Goal: Communication & Community: Answer question/provide support

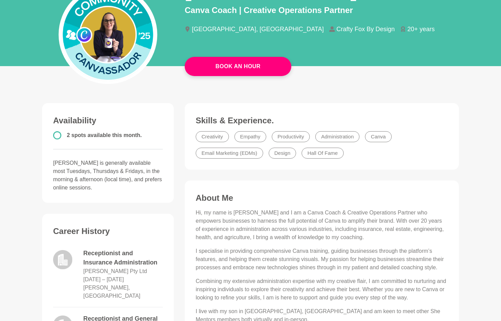
scroll to position [111, 0]
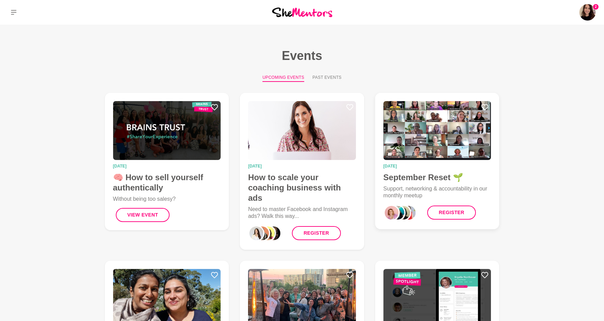
click at [415, 118] on img at bounding box center [437, 130] width 108 height 59
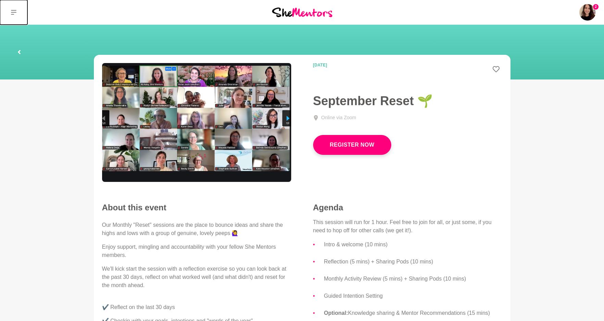
click at [17, 13] on button at bounding box center [13, 12] width 27 height 25
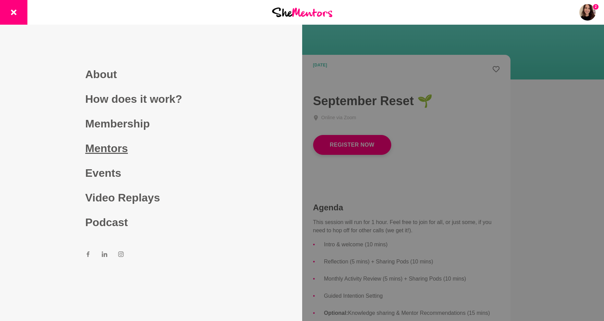
click at [110, 144] on link "Mentors" at bounding box center [151, 148] width 132 height 25
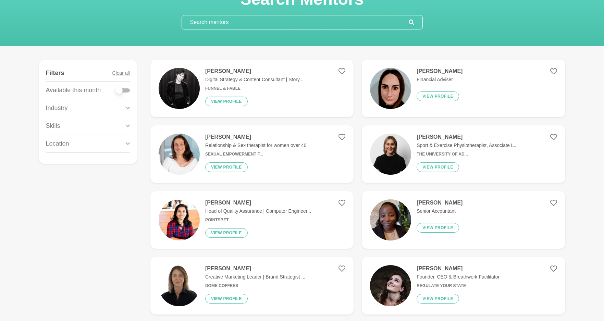
scroll to position [52, 0]
click at [124, 89] on div at bounding box center [123, 90] width 14 height 4
checkbox input "true"
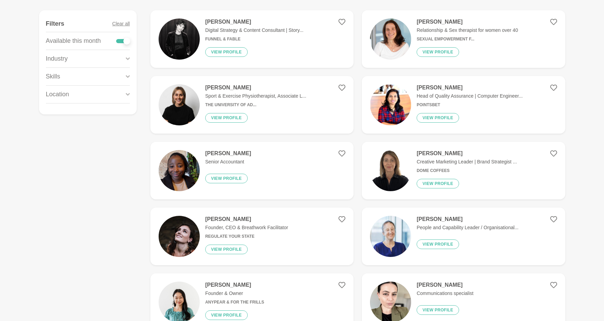
scroll to position [107, 0]
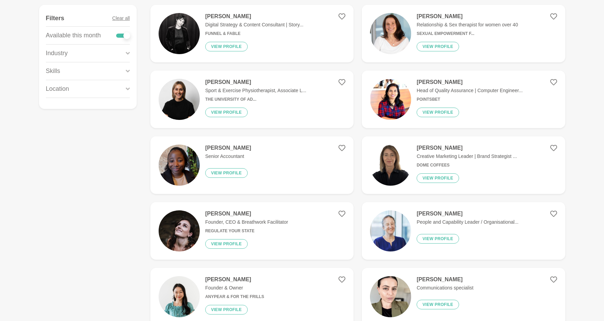
click at [241, 164] on div "[PERSON_NAME] Senior Accountant View profile" at bounding box center [225, 165] width 51 height 41
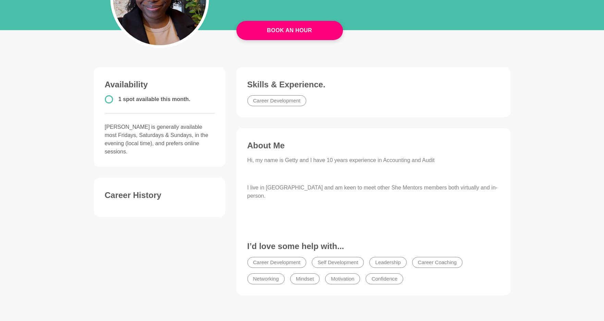
scroll to position [118, 0]
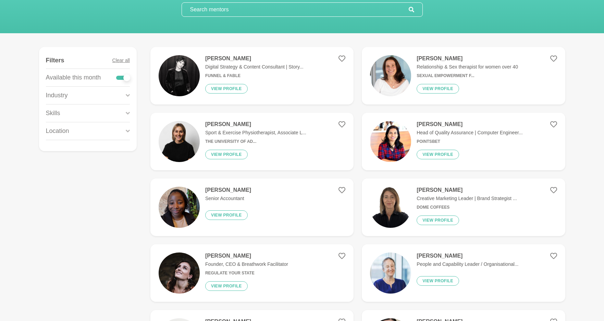
scroll to position [142, 0]
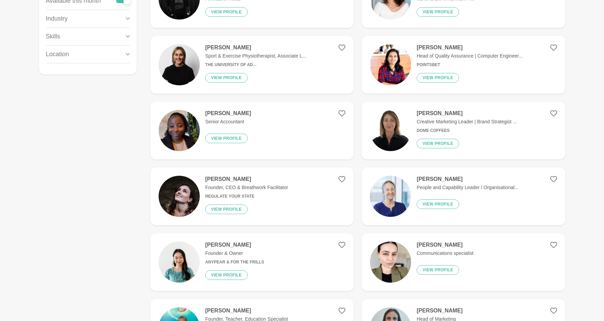
click at [415, 192] on div "[PERSON_NAME] People and Capability Leader / Organisational... View profile" at bounding box center [464, 196] width 107 height 41
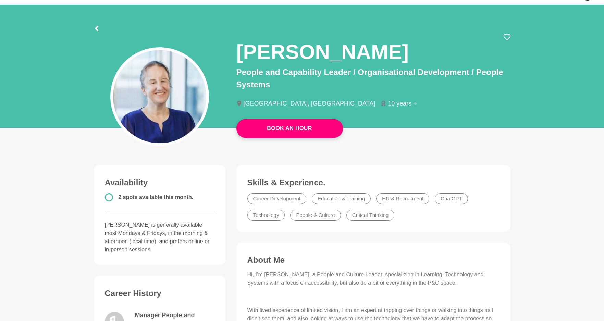
scroll to position [123, 0]
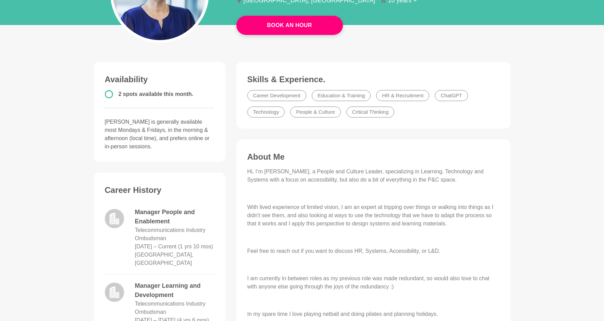
click at [327, 114] on li "People & Culture" at bounding box center [315, 112] width 50 height 11
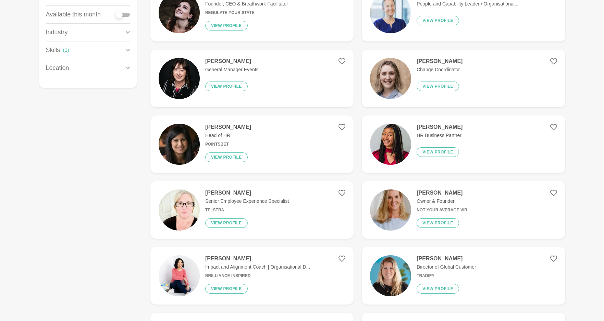
scroll to position [138, 0]
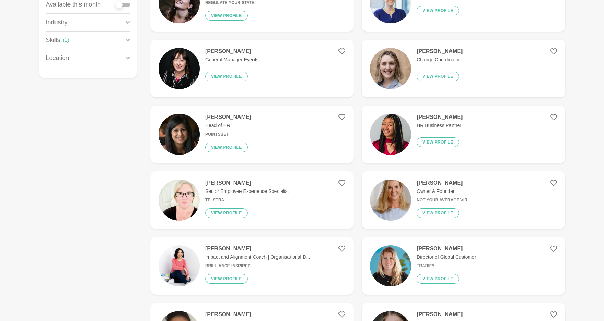
click at [269, 210] on div "[PERSON_NAME] Senior Employee Experience Specialist Telstra View profile" at bounding box center [244, 200] width 89 height 41
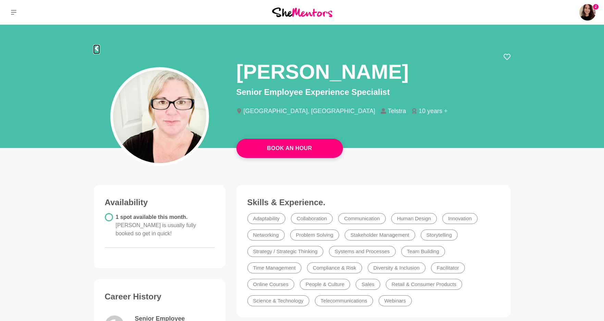
click at [97, 49] on icon at bounding box center [96, 48] width 3 height 5
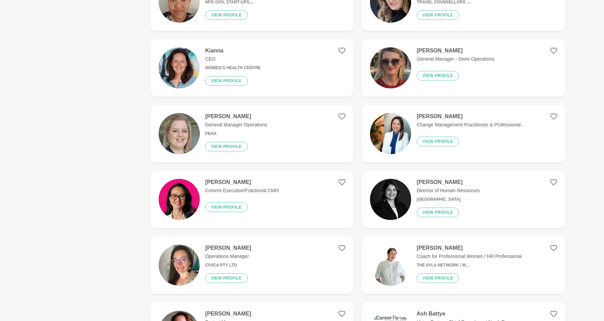
scroll to position [528, 0]
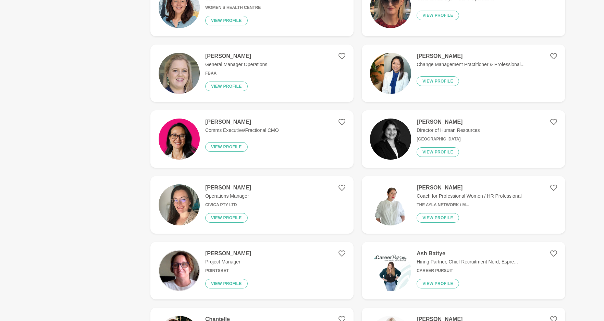
click at [397, 142] on img at bounding box center [390, 139] width 41 height 41
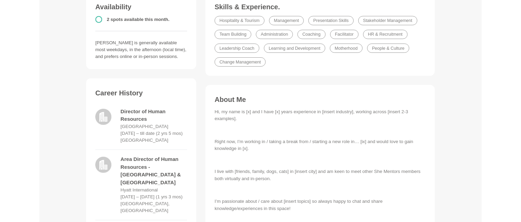
scroll to position [197, 0]
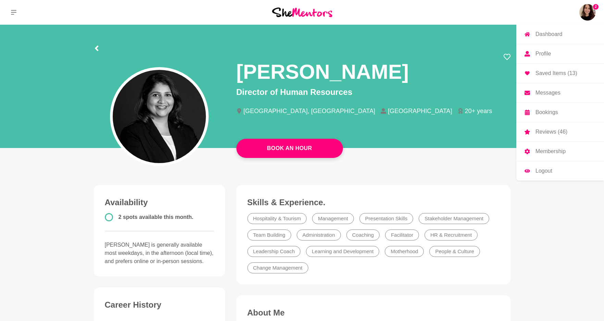
click at [548, 94] on p "Messages" at bounding box center [548, 92] width 25 height 5
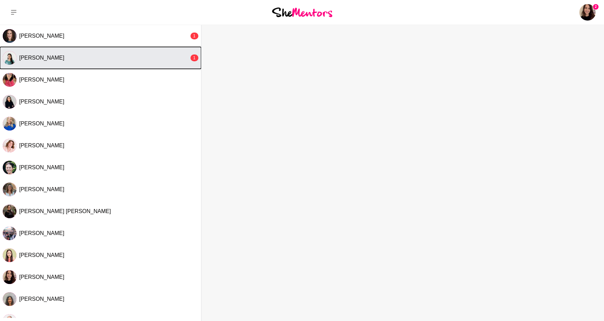
click at [123, 65] on button "Grace K 1" at bounding box center [100, 58] width 201 height 22
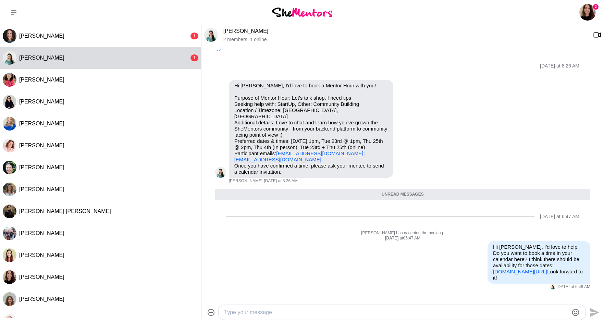
scroll to position [41, 0]
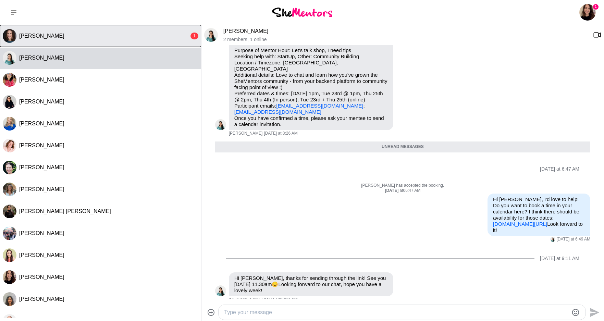
click at [154, 32] on button "Julia Ridout 1" at bounding box center [100, 36] width 201 height 22
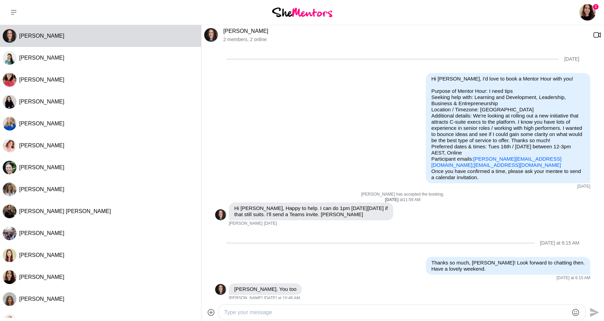
scroll to position [182, 0]
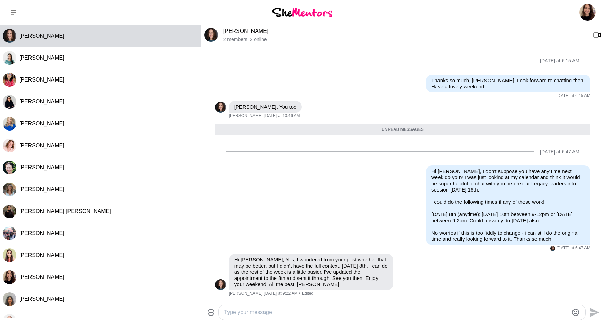
click at [246, 315] on textarea "Type your message" at bounding box center [396, 312] width 344 height 8
type textarea "You're a superstar, thank you so much! Appreciate that."
click at [592, 311] on icon "Send" at bounding box center [594, 308] width 9 height 9
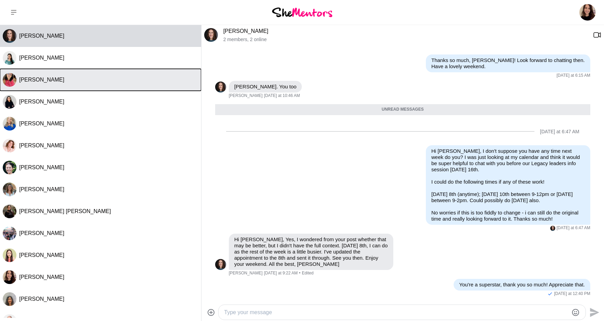
click at [161, 88] on button "Rosemary Manzini" at bounding box center [100, 80] width 201 height 22
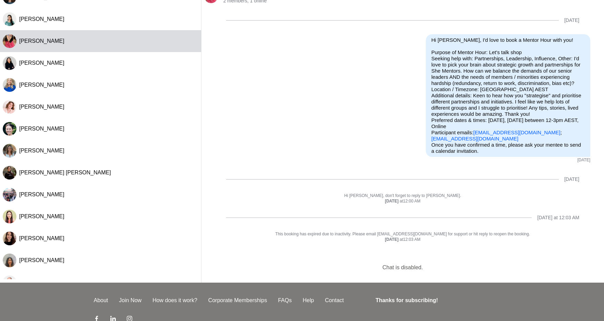
scroll to position [83, 0]
